Goal: Task Accomplishment & Management: Complete application form

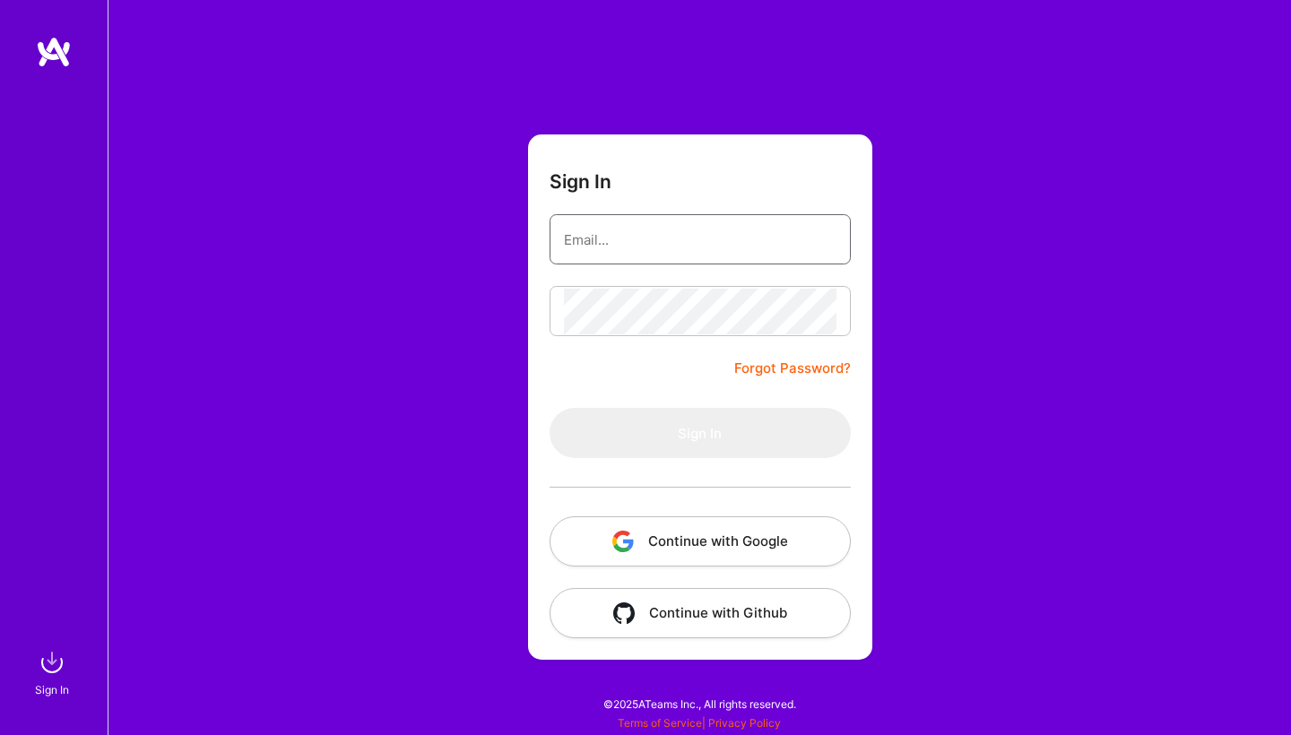
type input "[EMAIL_ADDRESS][DOMAIN_NAME]"
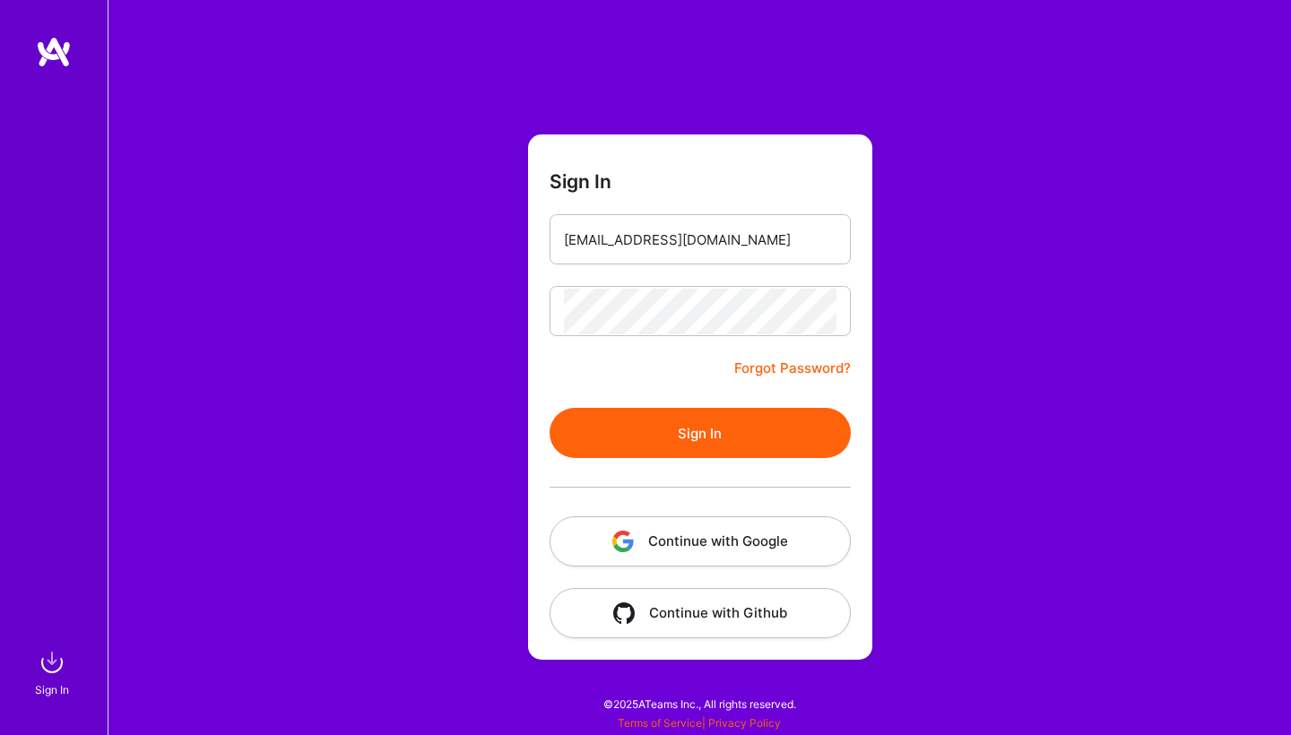
click at [673, 425] on button "Sign In" at bounding box center [699, 433] width 301 height 50
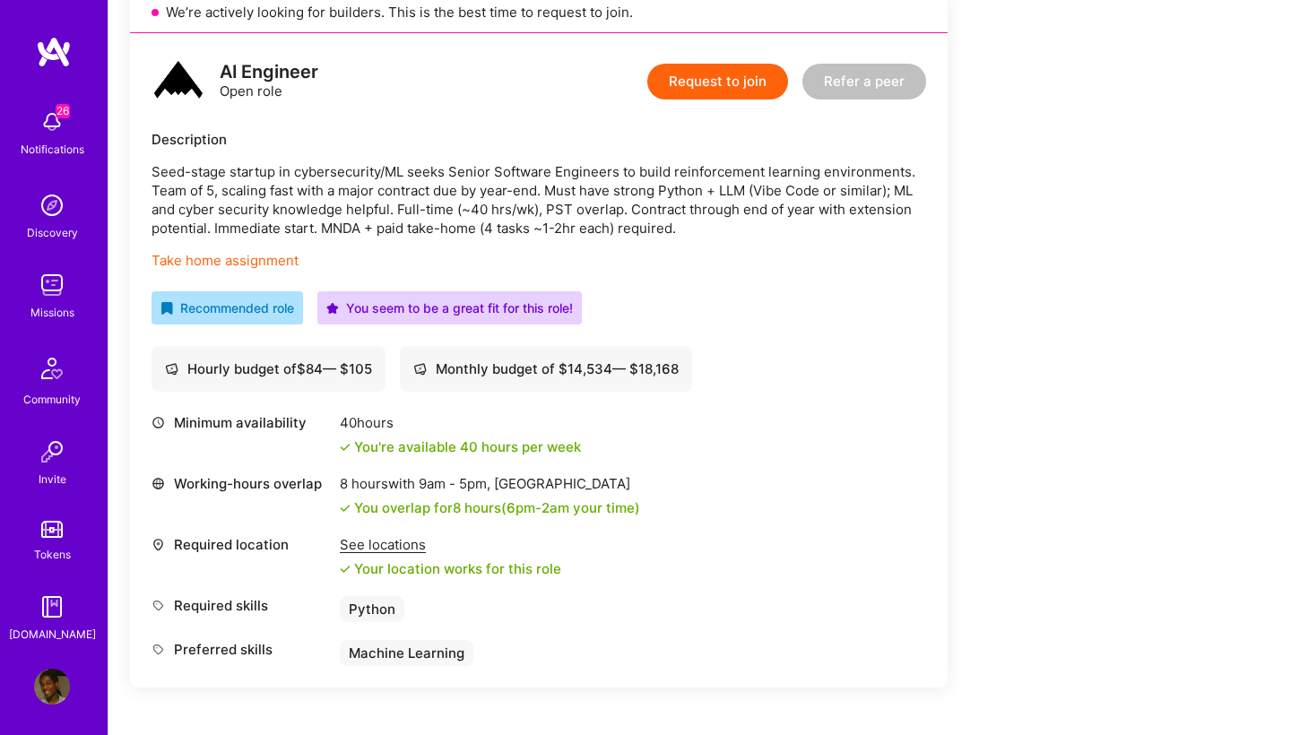
scroll to position [416, 0]
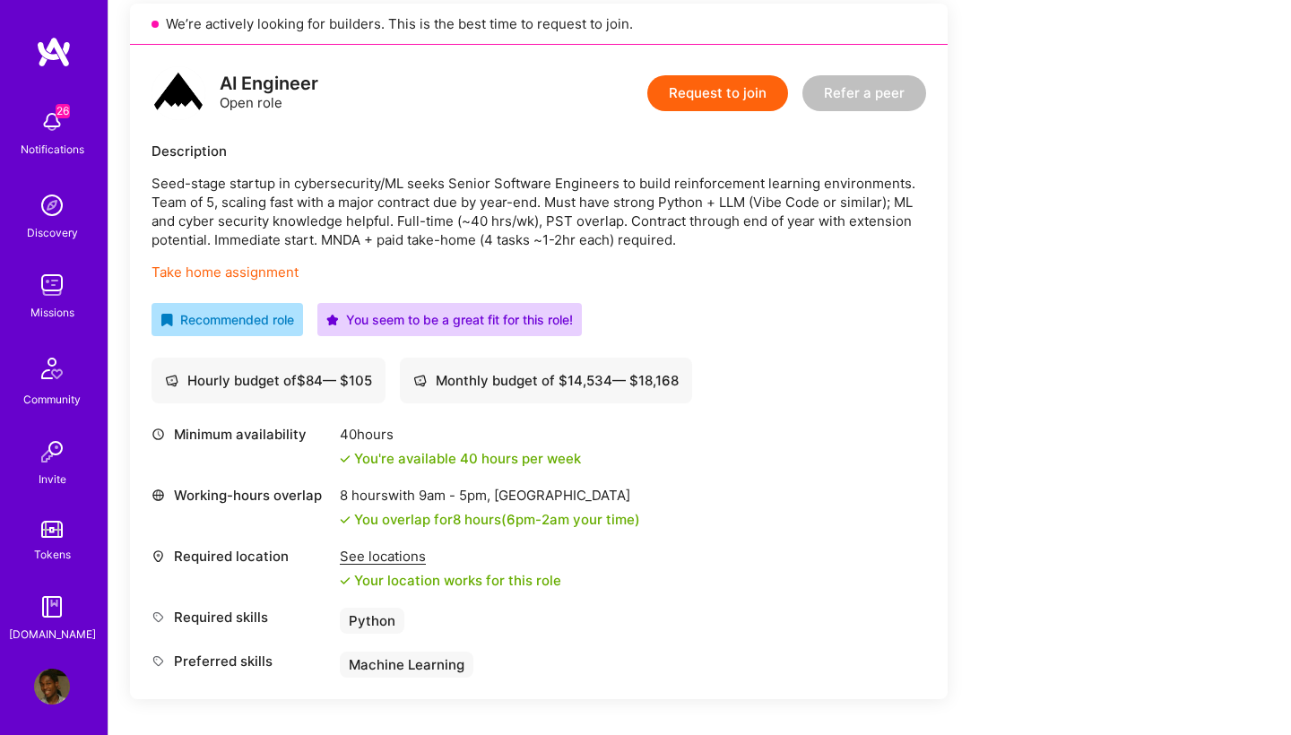
click at [233, 268] on link "Take home assignment" at bounding box center [224, 271] width 147 height 17
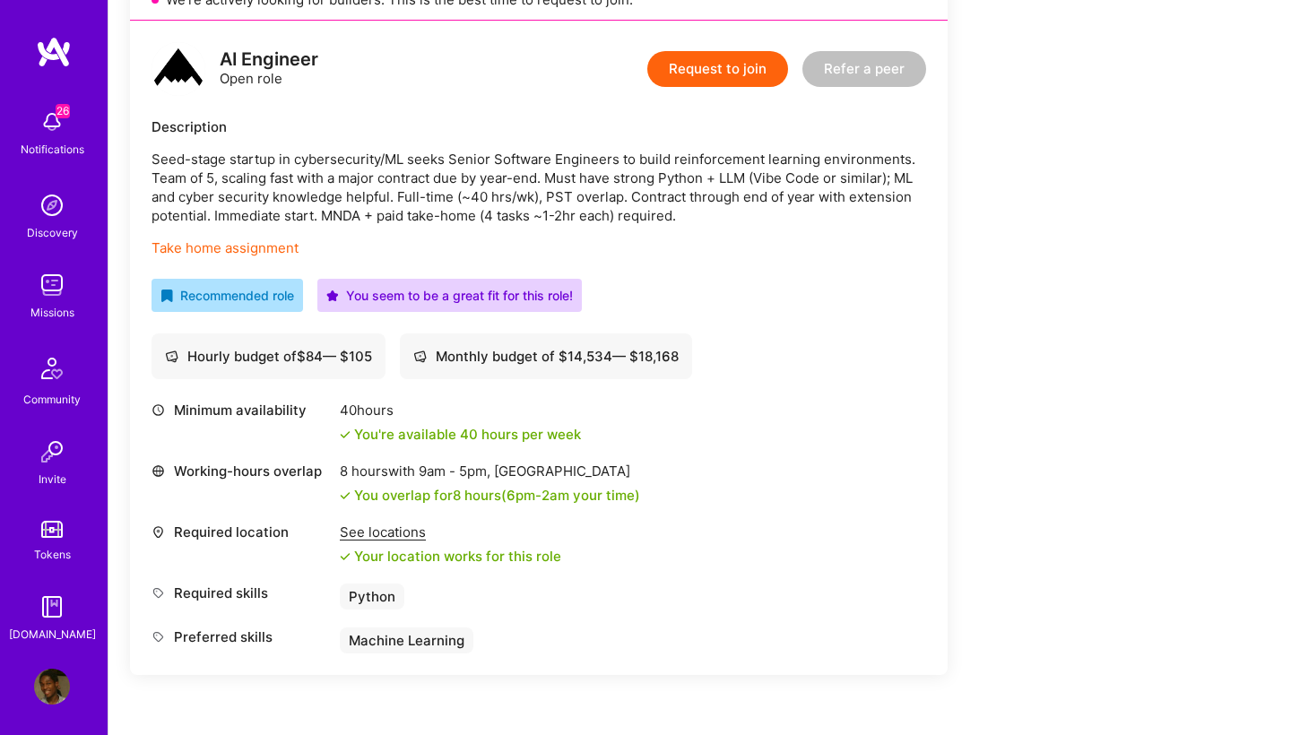
scroll to position [440, 0]
click at [712, 78] on button "Request to join" at bounding box center [717, 69] width 141 height 36
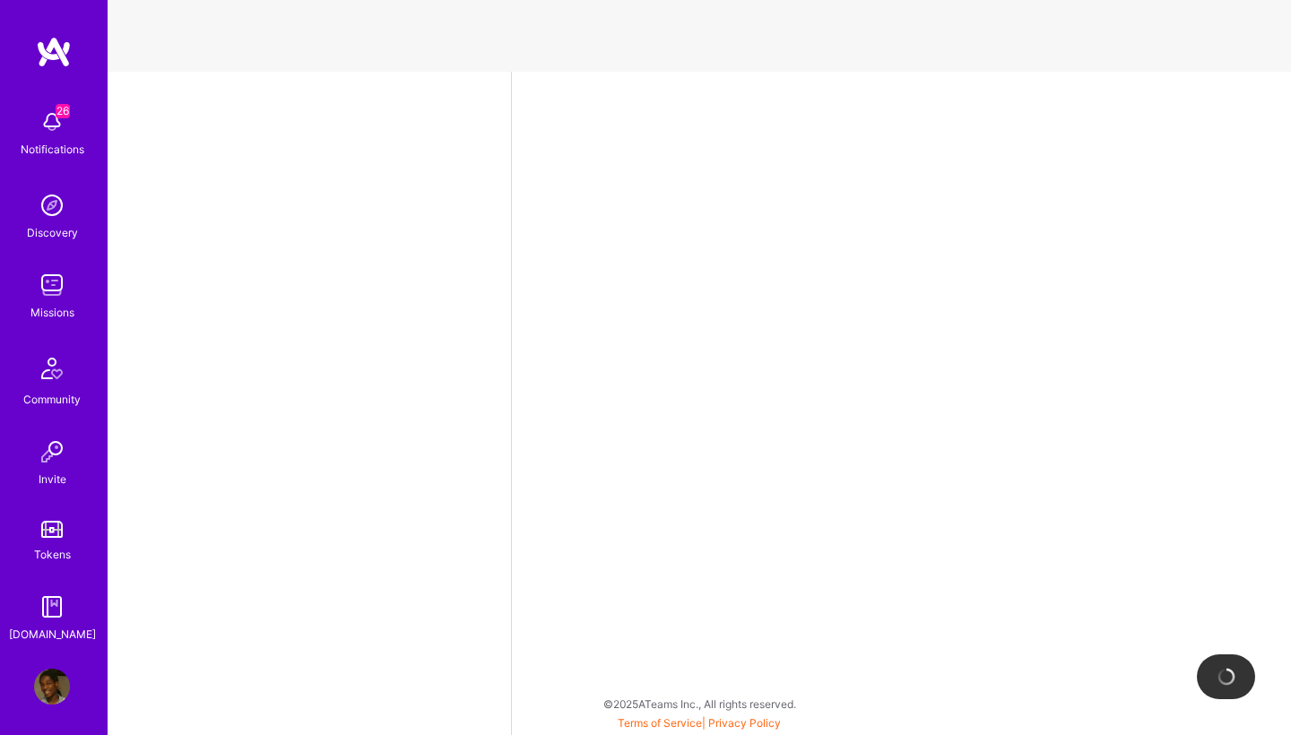
select select "NL"
